Goal: Check status: Check status

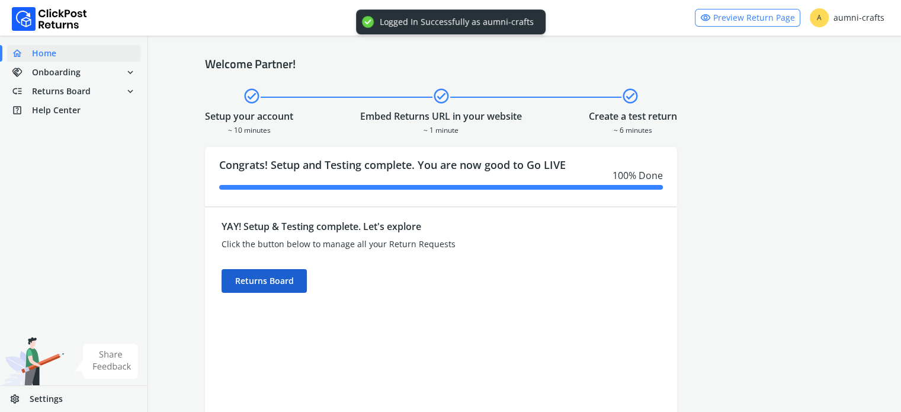
click at [239, 270] on div "Returns Board" at bounding box center [264, 281] width 85 height 24
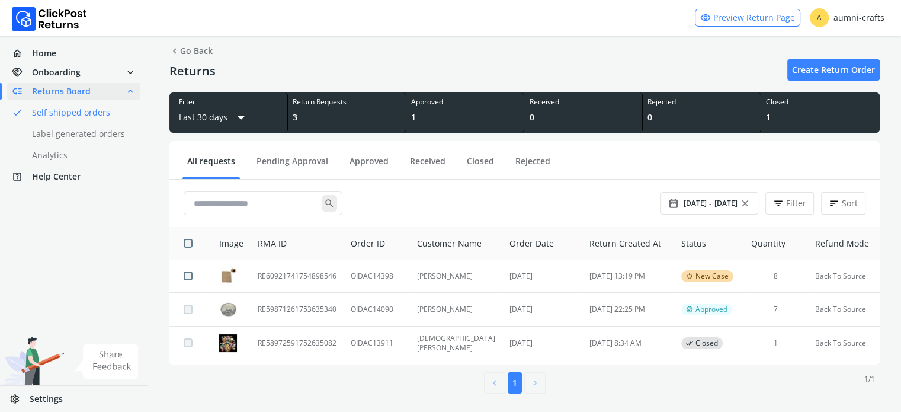
scroll to position [21, 0]
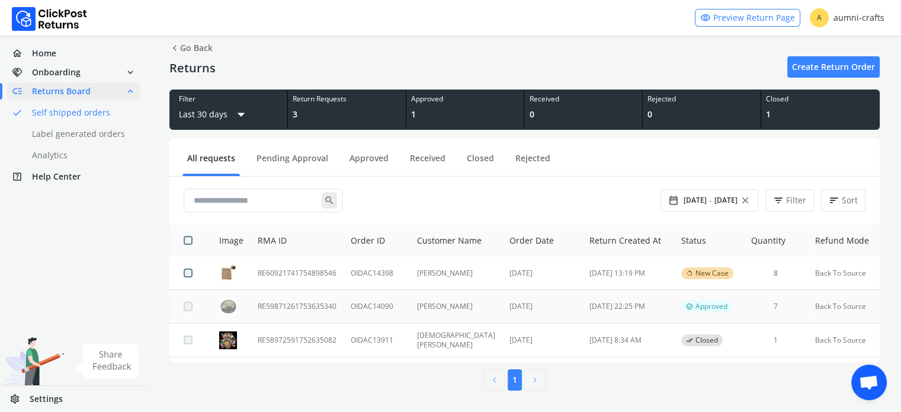
click at [282, 305] on td "RE59871261753635340" at bounding box center [297, 306] width 93 height 33
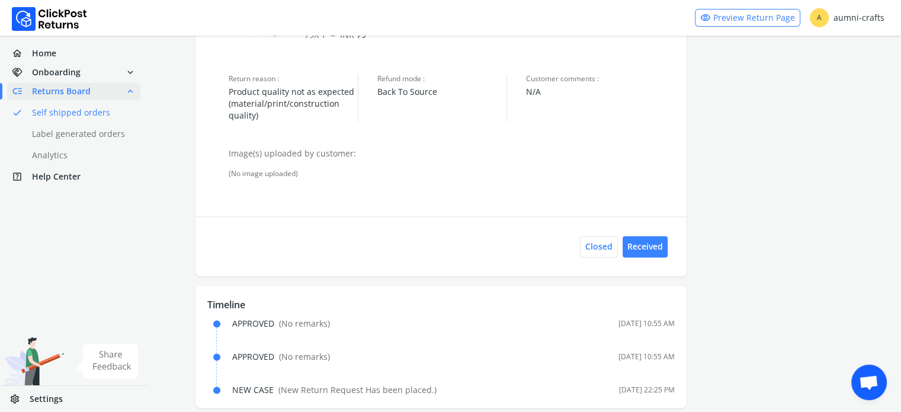
scroll to position [1630, 0]
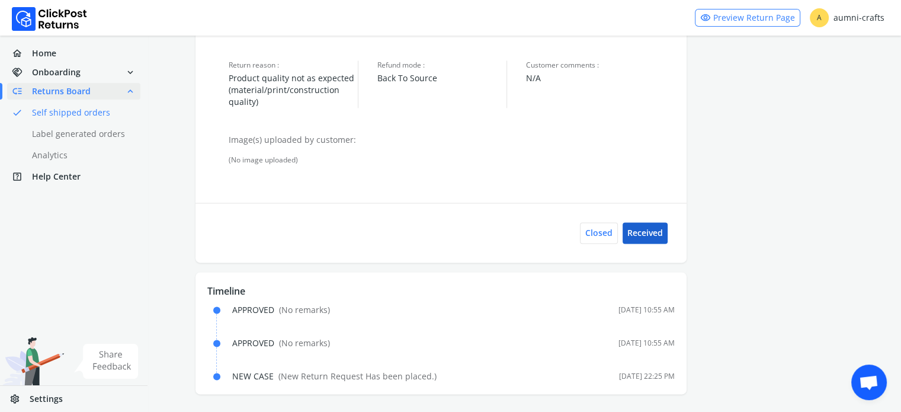
click at [644, 236] on button "Received" at bounding box center [645, 232] width 45 height 21
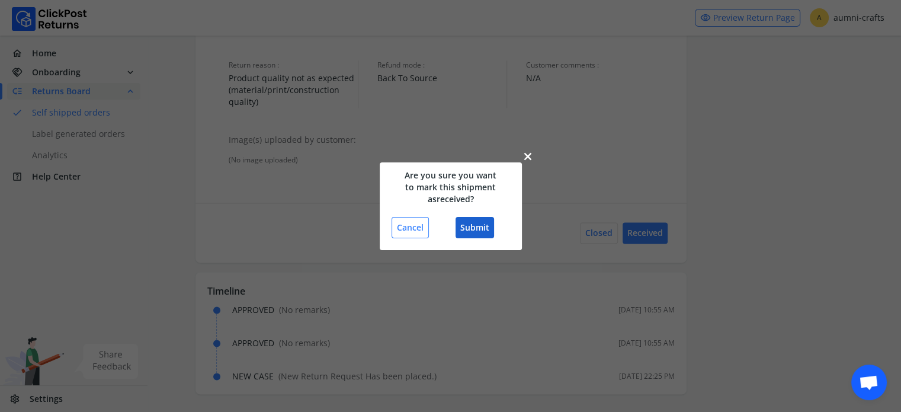
click at [468, 223] on button "Submit" at bounding box center [475, 227] width 39 height 21
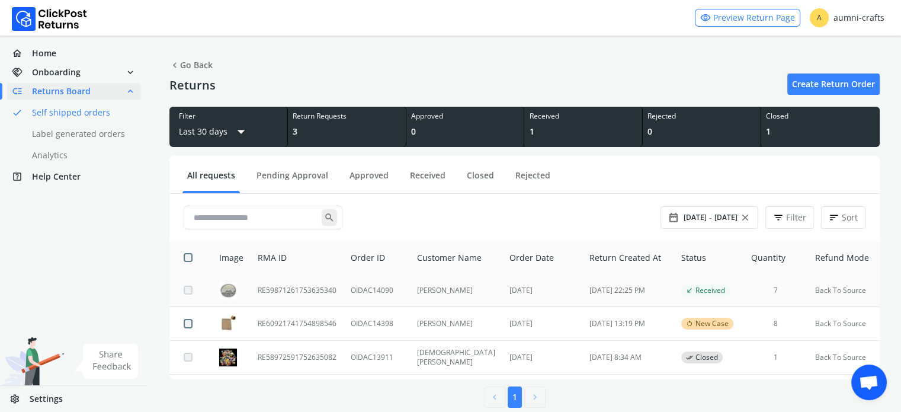
click at [302, 295] on td "RE59871261753635340" at bounding box center [297, 290] width 93 height 33
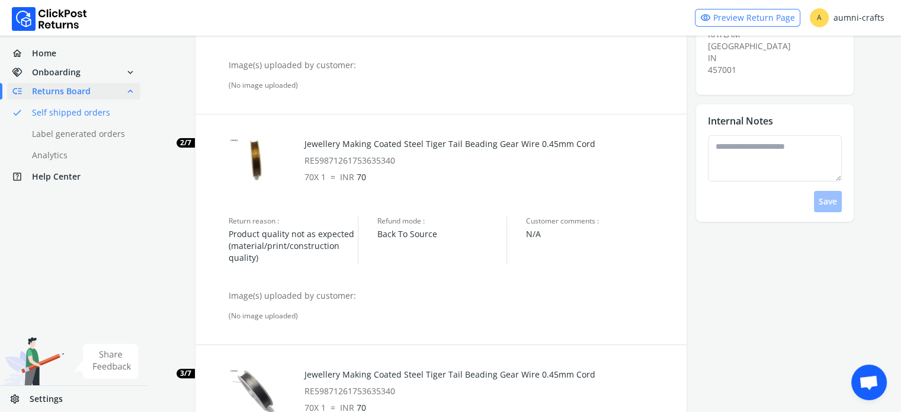
scroll to position [277, 0]
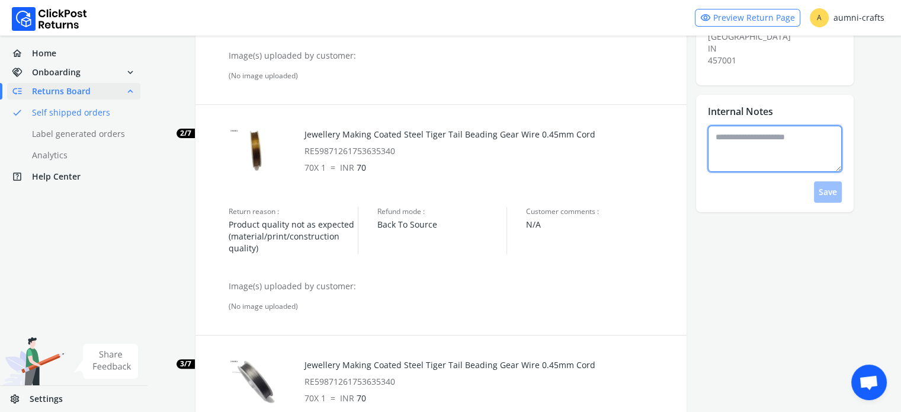
click at [743, 145] on textarea at bounding box center [775, 149] width 134 height 46
type textarea "*"
type textarea "**********"
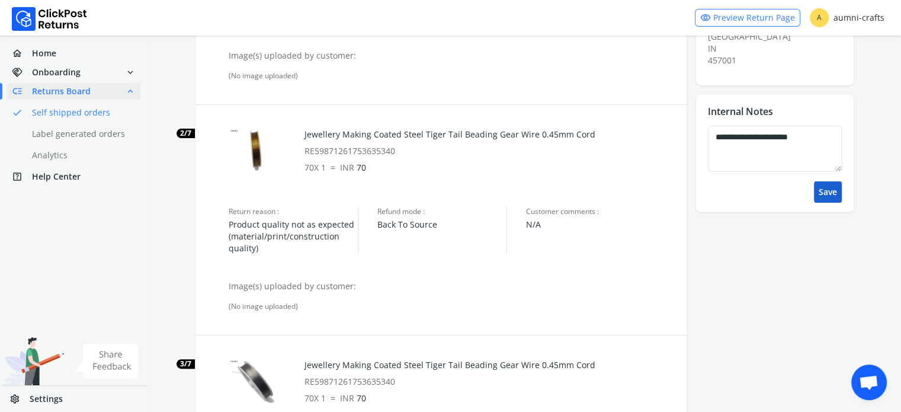
click at [827, 181] on button "Save" at bounding box center [828, 191] width 28 height 21
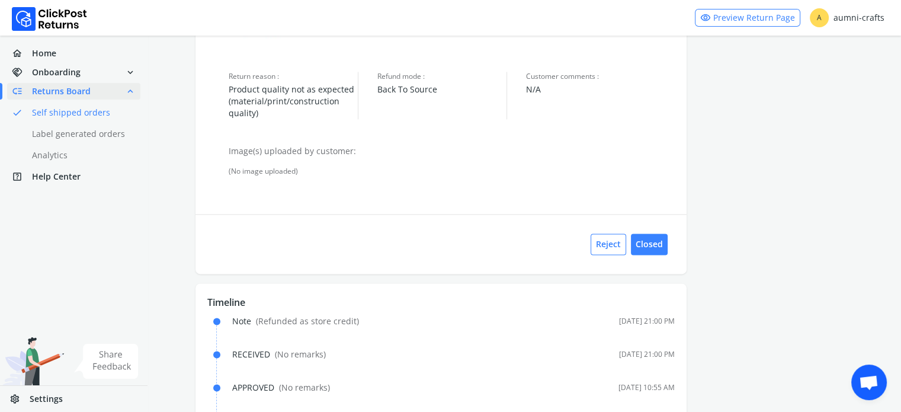
scroll to position [1697, 0]
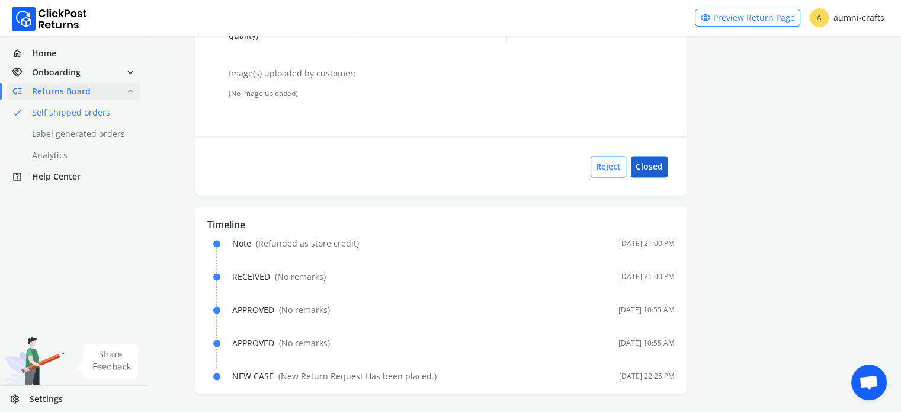
click at [653, 165] on button "Closed" at bounding box center [649, 166] width 37 height 21
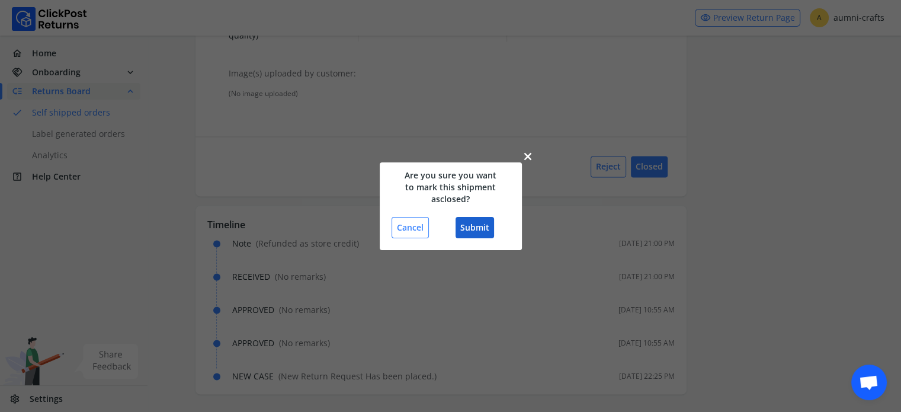
click at [469, 228] on button "Submit" at bounding box center [475, 227] width 39 height 21
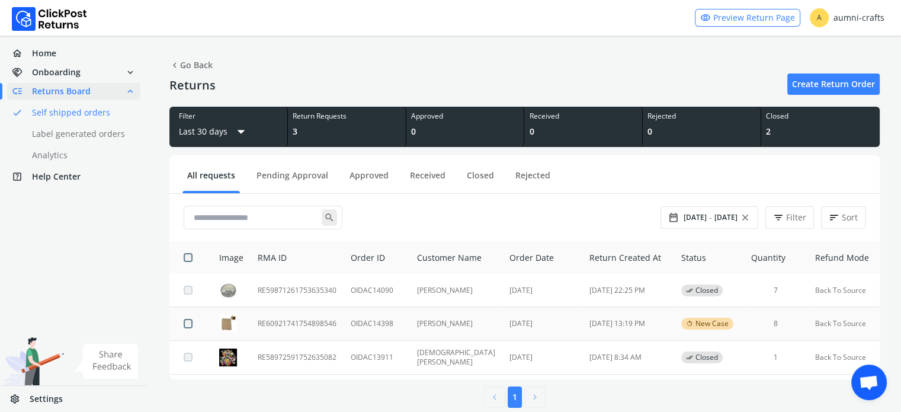
click at [263, 332] on td "RE60921741754898546" at bounding box center [297, 323] width 93 height 33
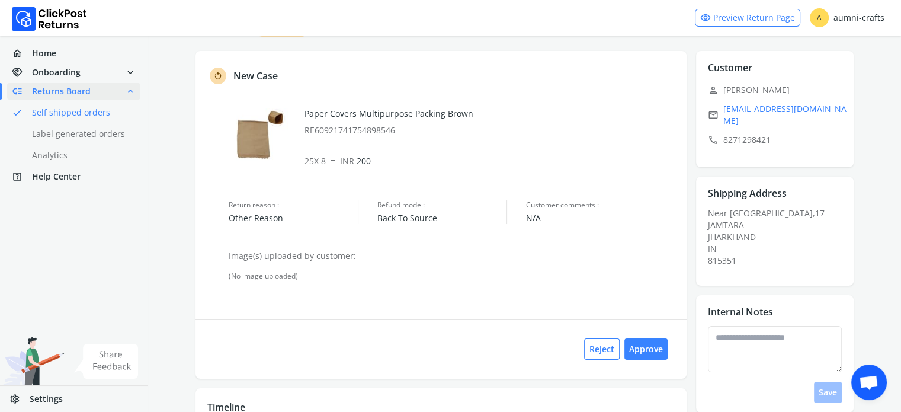
scroll to position [104, 0]
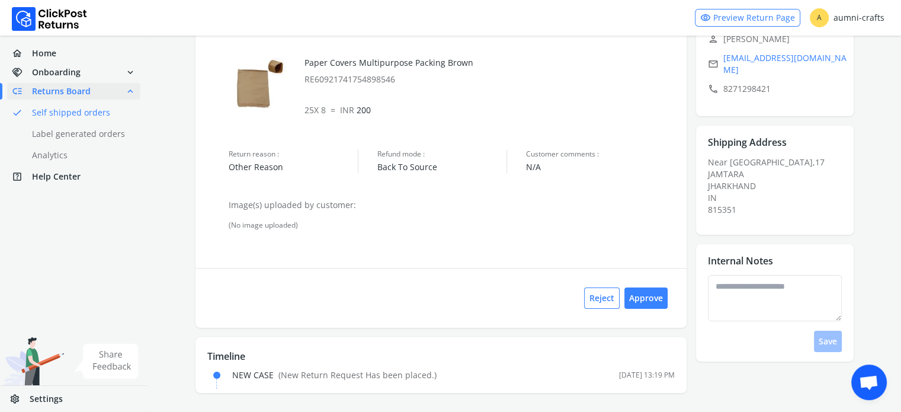
click at [657, 309] on div "Reject Approve" at bounding box center [441, 298] width 491 height 60
click at [655, 284] on div "Reject Approve" at bounding box center [441, 298] width 491 height 60
click at [652, 292] on button "Approve" at bounding box center [646, 297] width 43 height 21
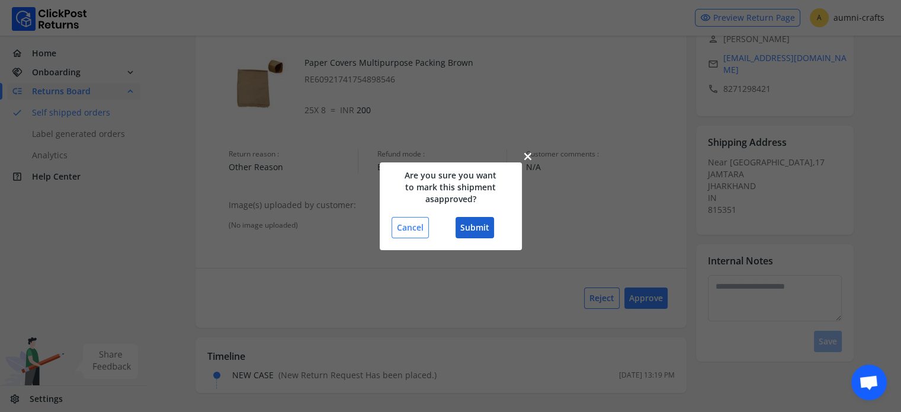
click at [472, 224] on button "Submit" at bounding box center [475, 227] width 39 height 21
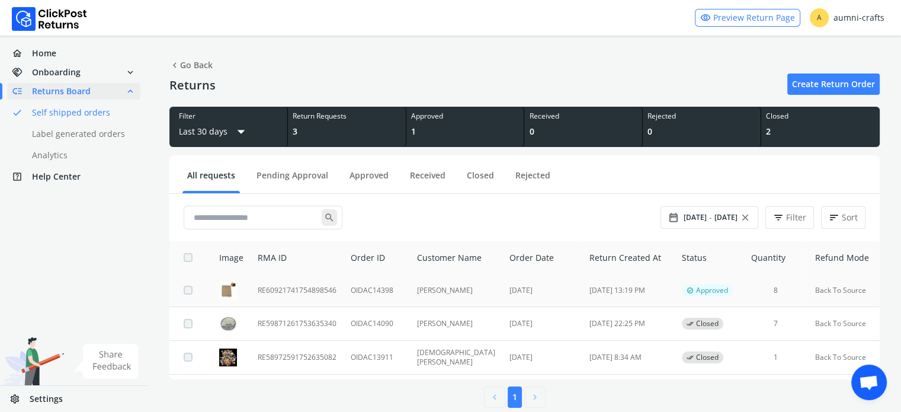
click at [289, 302] on td "RE60921741754898546" at bounding box center [297, 290] width 93 height 33
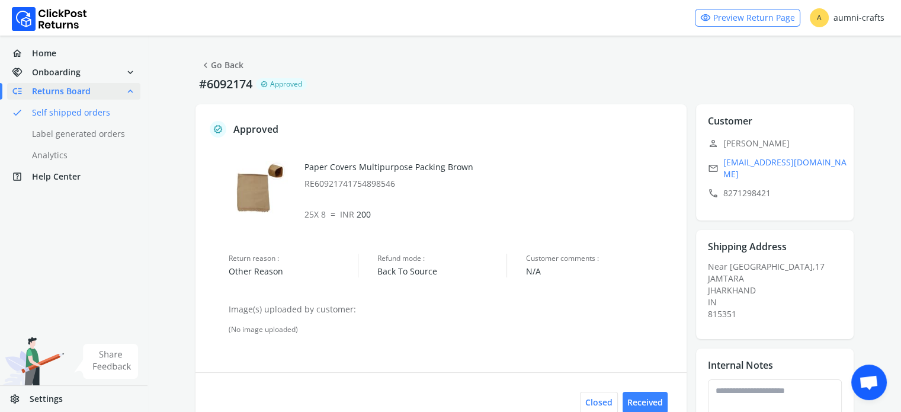
scroll to position [137, 0]
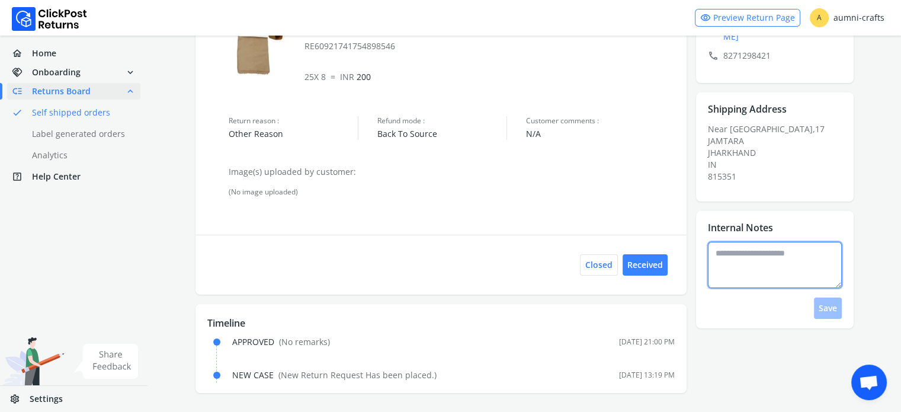
click at [754, 251] on textarea at bounding box center [775, 265] width 134 height 46
paste textarea "**********"
type textarea "**********"
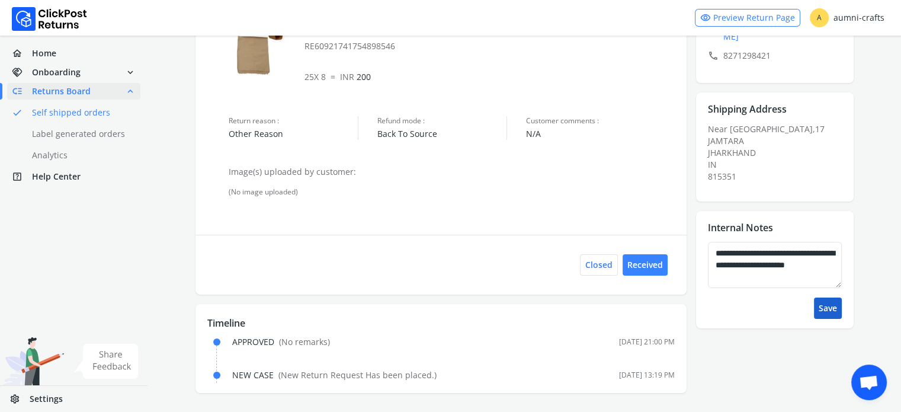
click at [835, 298] on button "Save" at bounding box center [828, 308] width 28 height 21
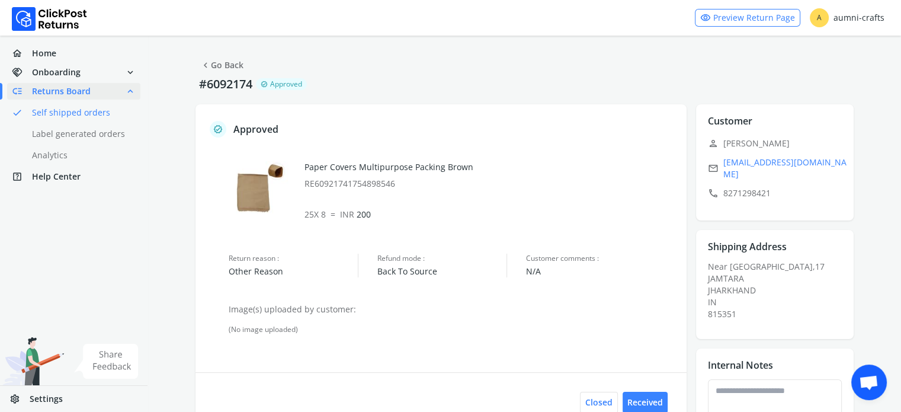
scroll to position [171, 0]
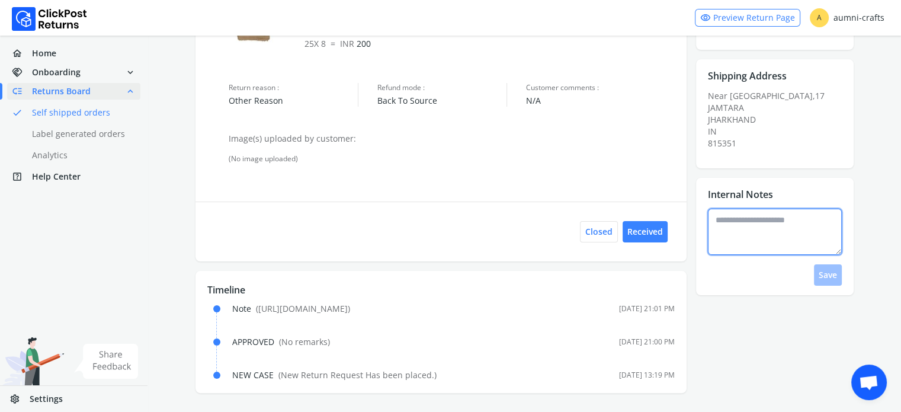
click at [734, 218] on textarea at bounding box center [775, 232] width 134 height 46
click at [798, 215] on textarea at bounding box center [775, 232] width 134 height 46
